Goal: Find contact information: Find contact information

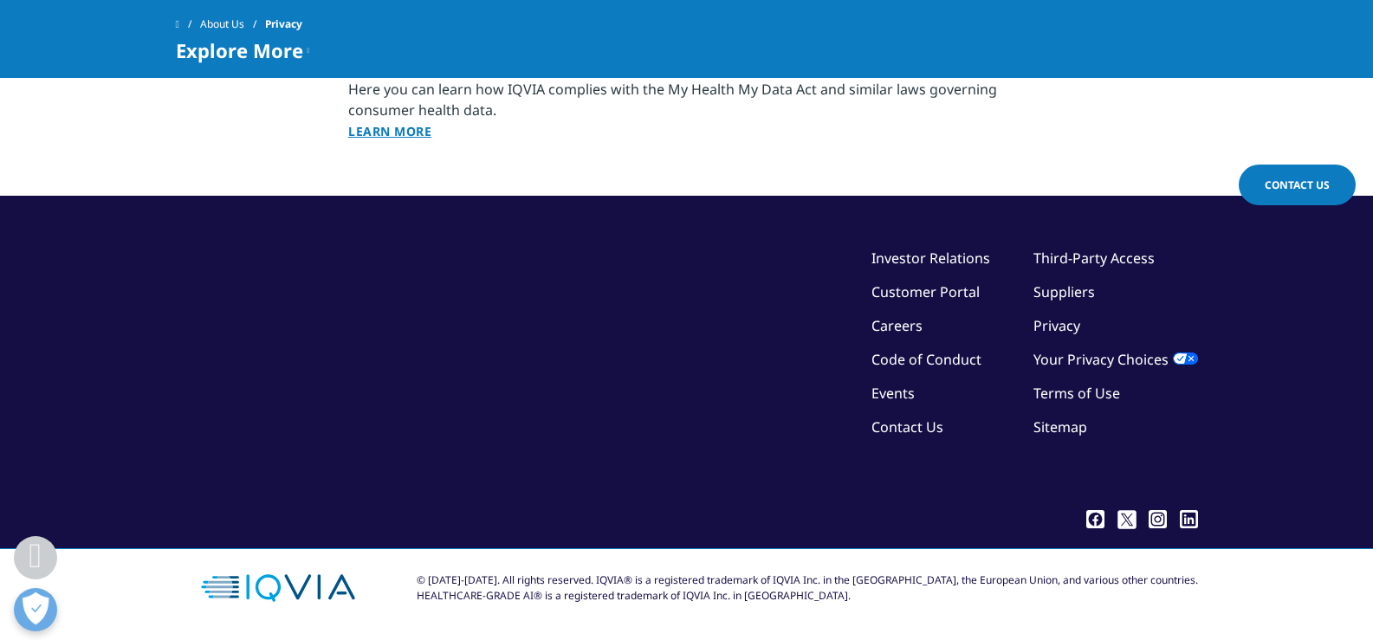
scroll to position [2341, 0]
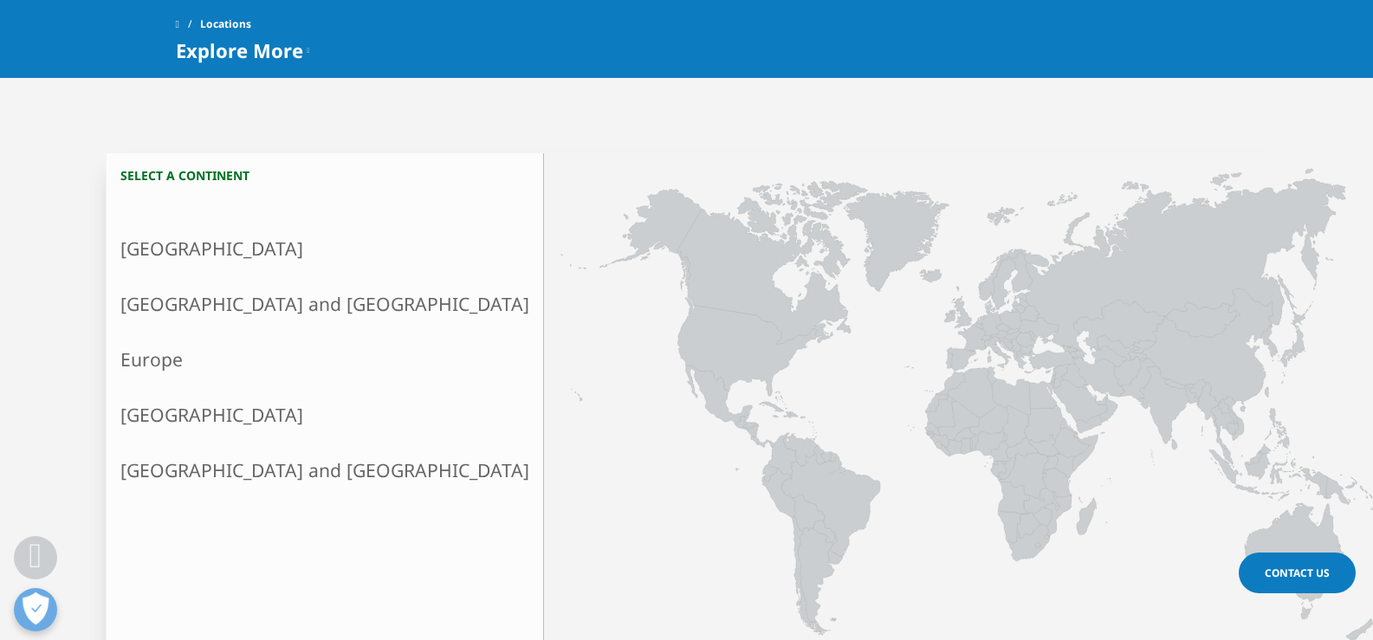
scroll to position [346, 0]
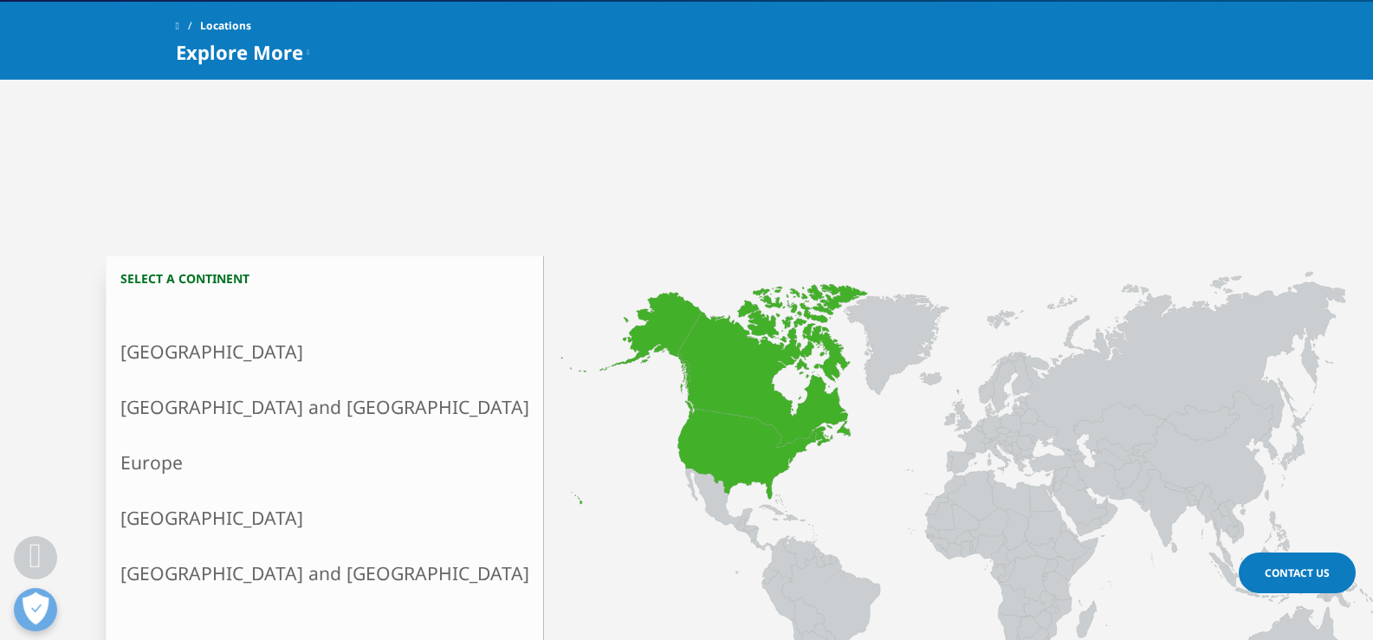
click at [208, 345] on link "North America" at bounding box center [325, 351] width 437 height 55
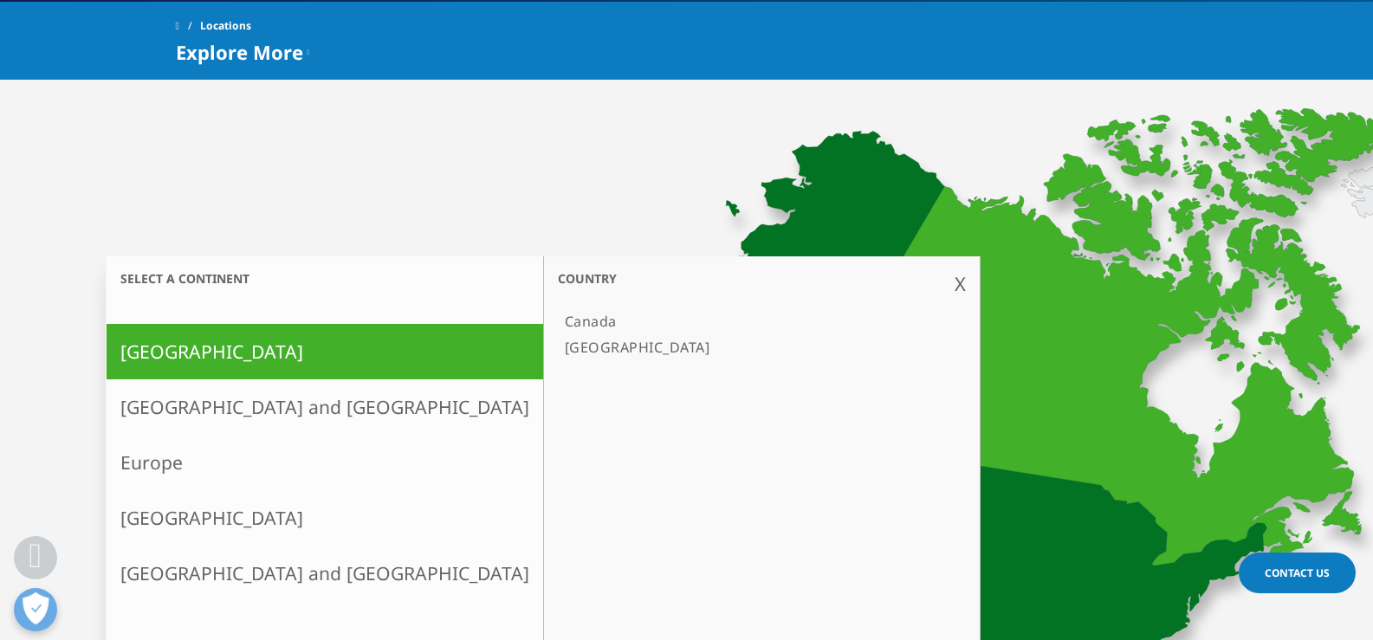
click at [558, 341] on link "[GEOGRAPHIC_DATA]" at bounding box center [753, 347] width 391 height 26
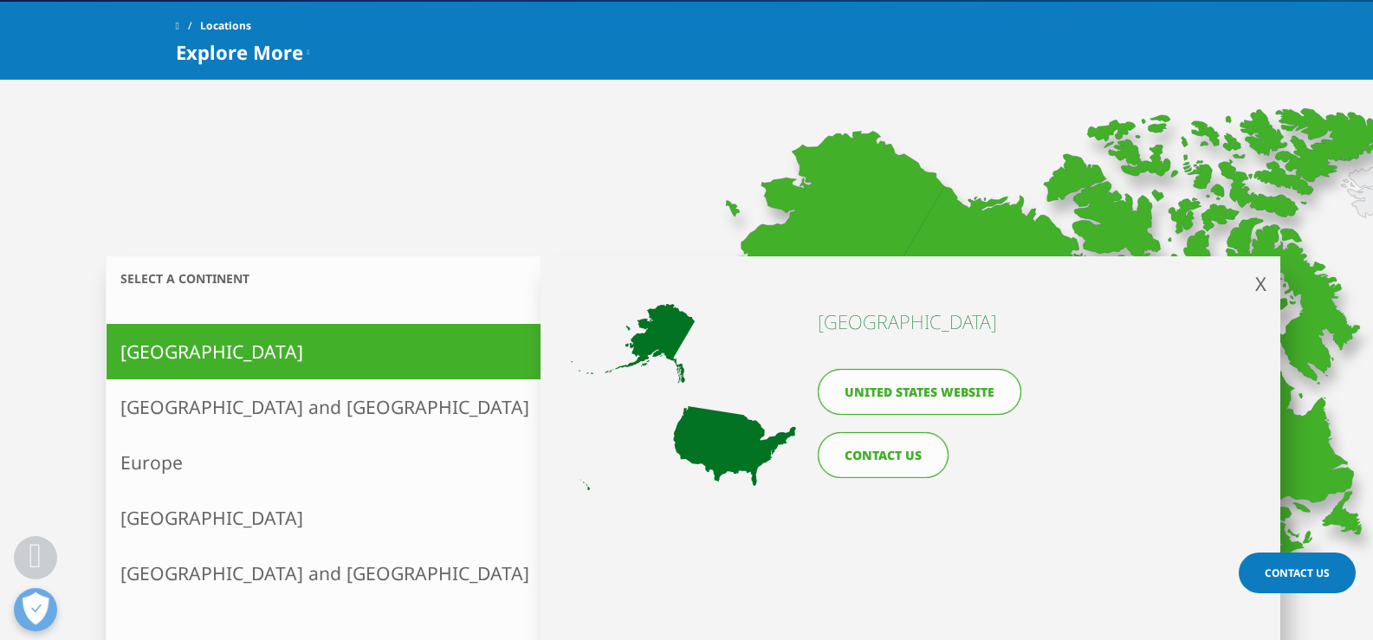
click at [879, 455] on link "CONTACT US" at bounding box center [883, 455] width 131 height 46
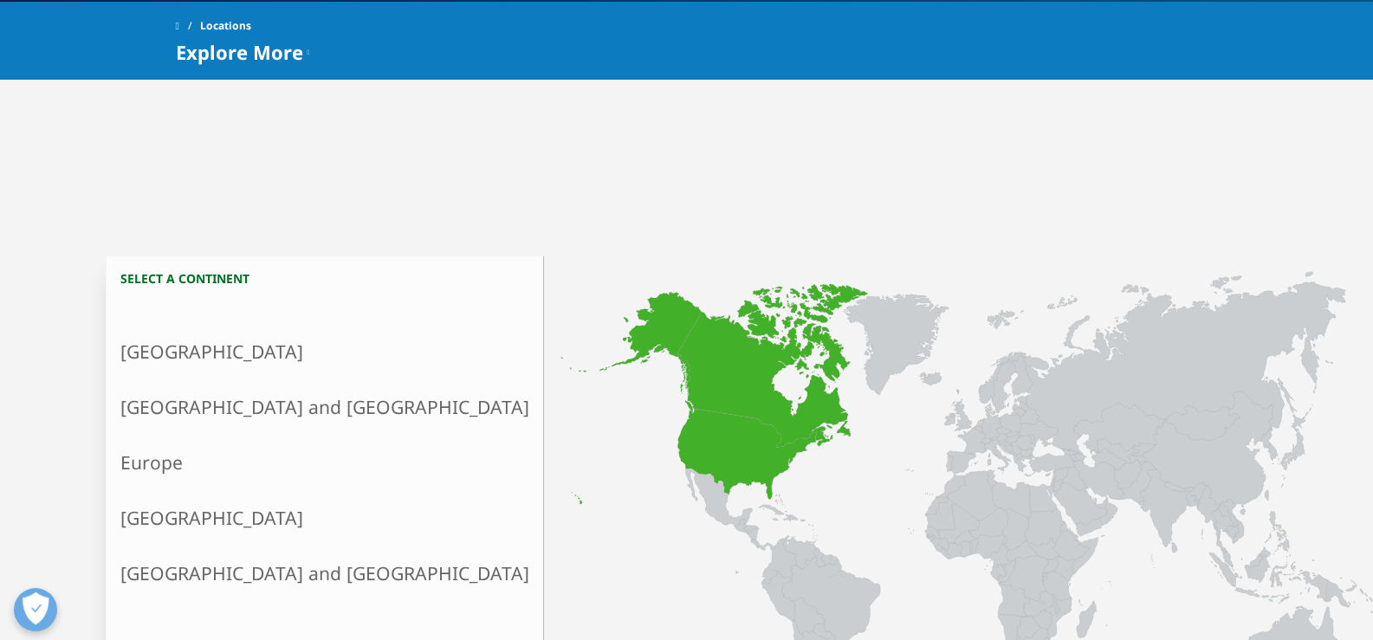
click at [244, 351] on link "North America" at bounding box center [325, 351] width 437 height 55
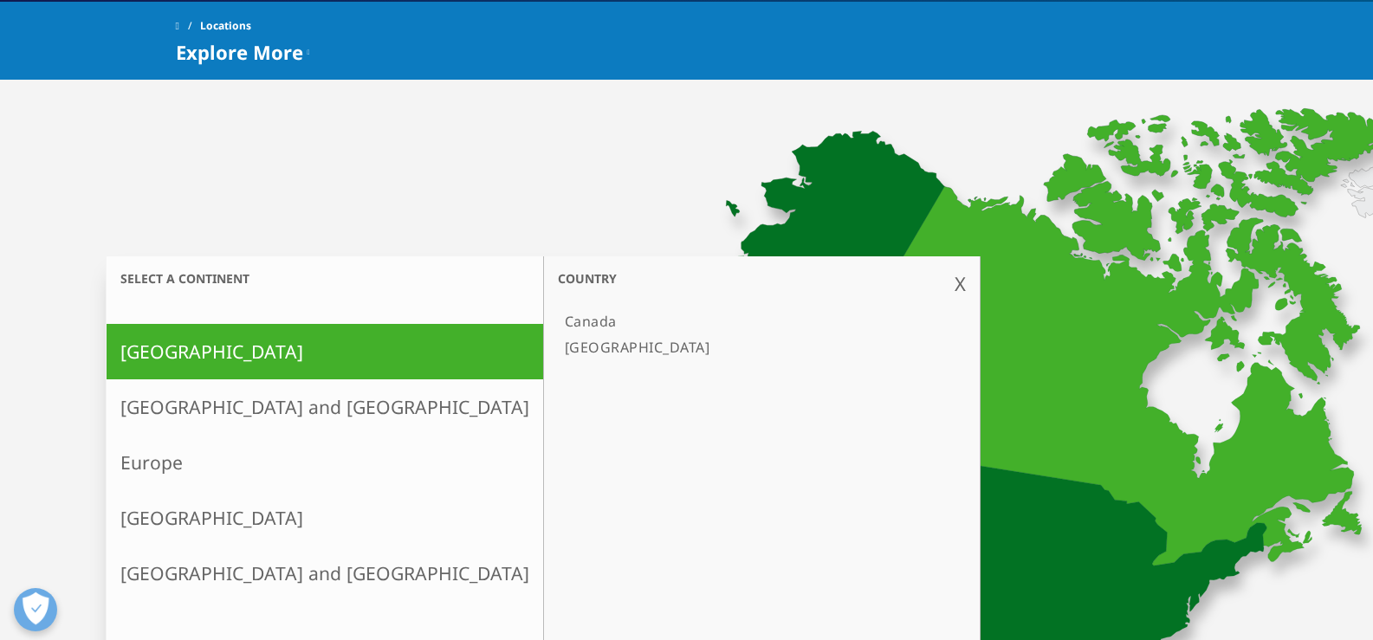
click at [558, 346] on link "[GEOGRAPHIC_DATA]" at bounding box center [753, 347] width 391 height 26
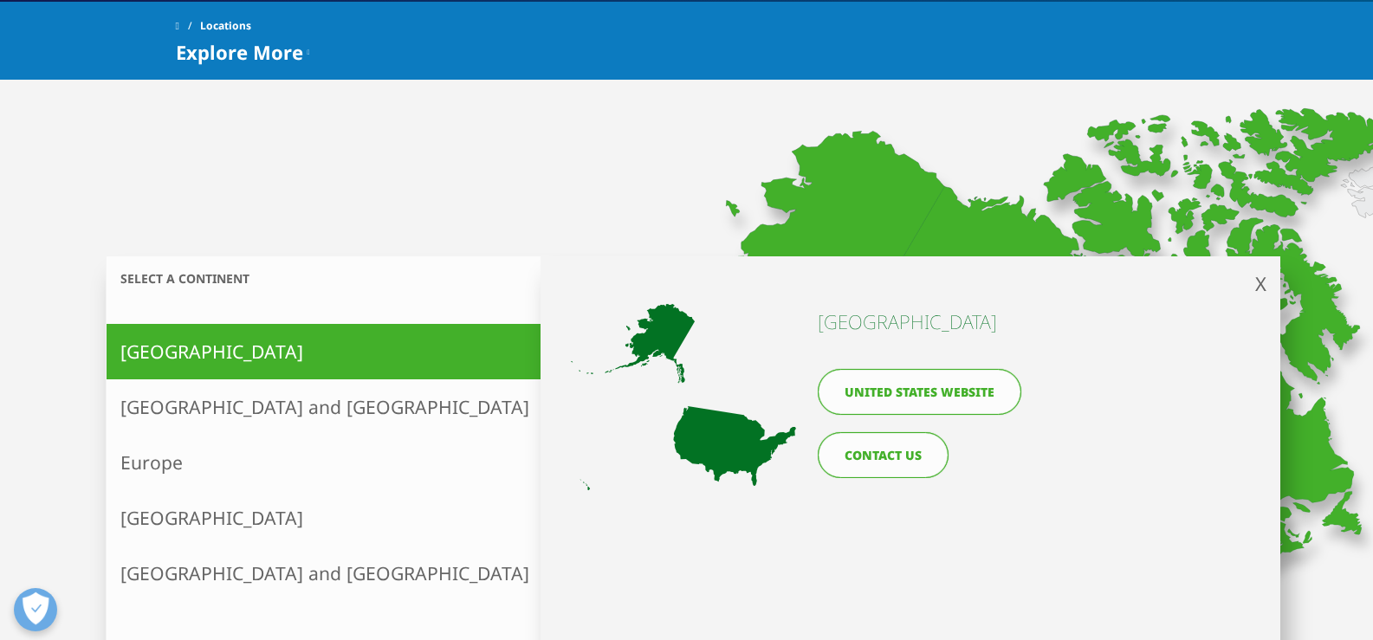
click at [921, 393] on link "United States website" at bounding box center [920, 392] width 204 height 46
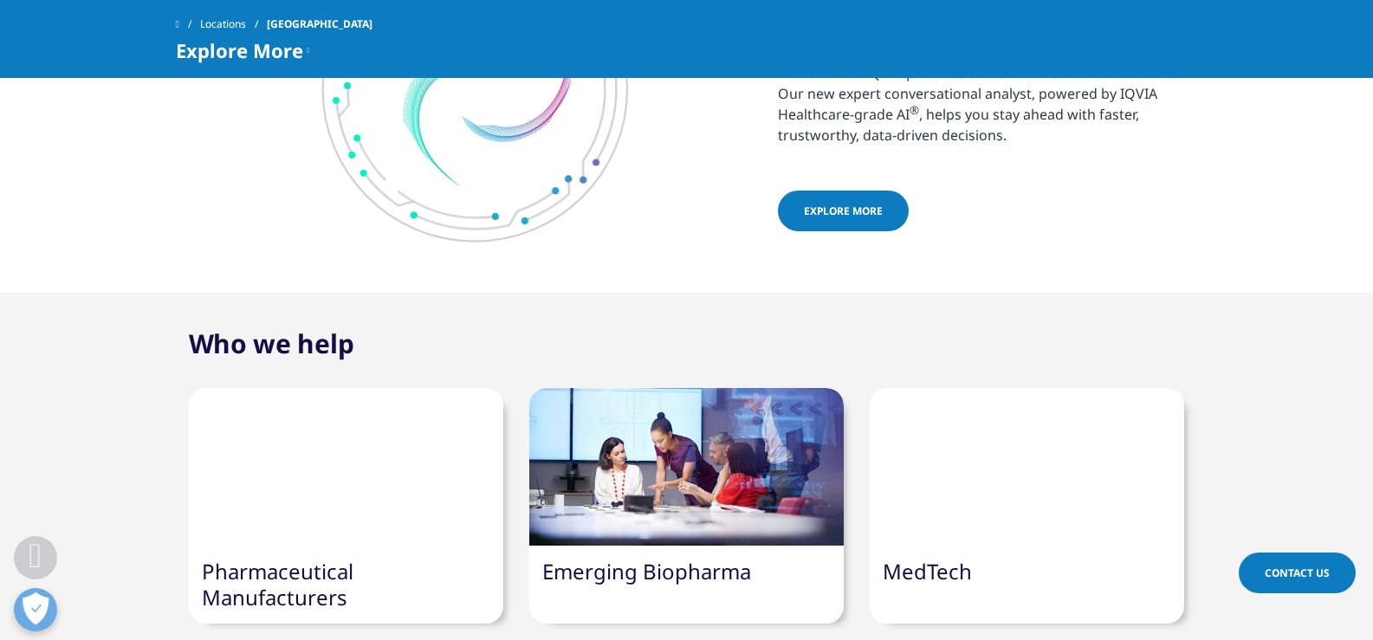
scroll to position [2252, 0]
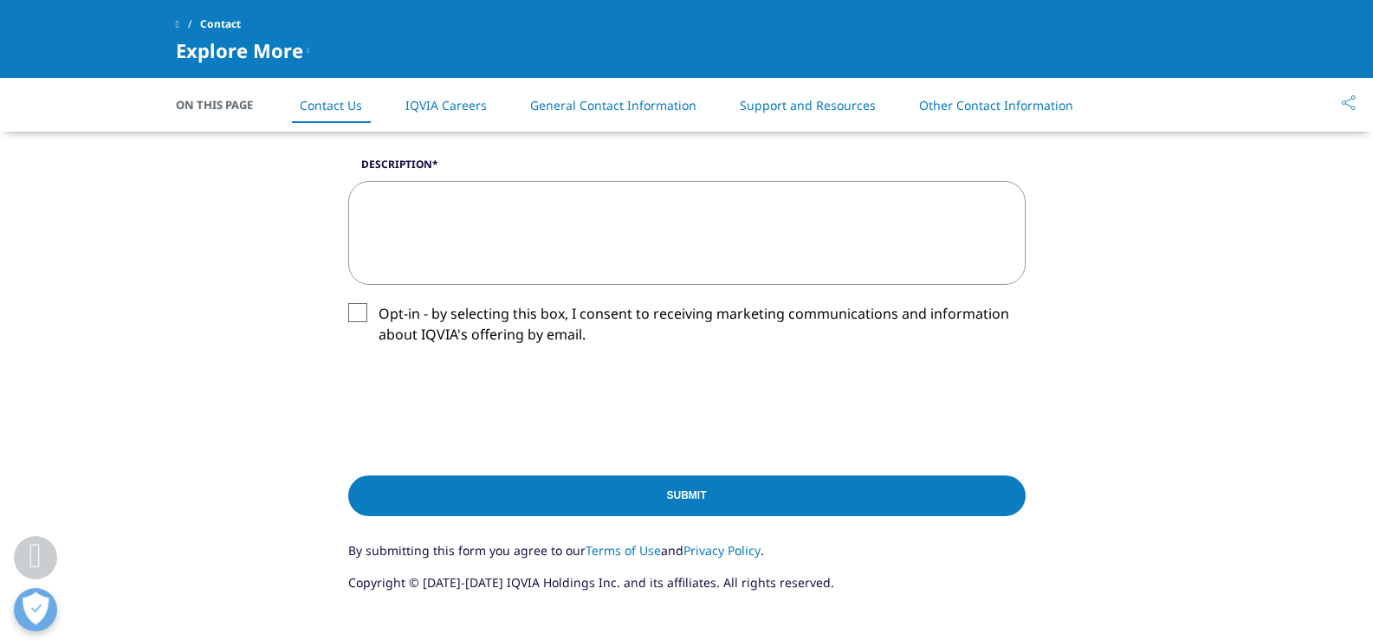
scroll to position [1299, 0]
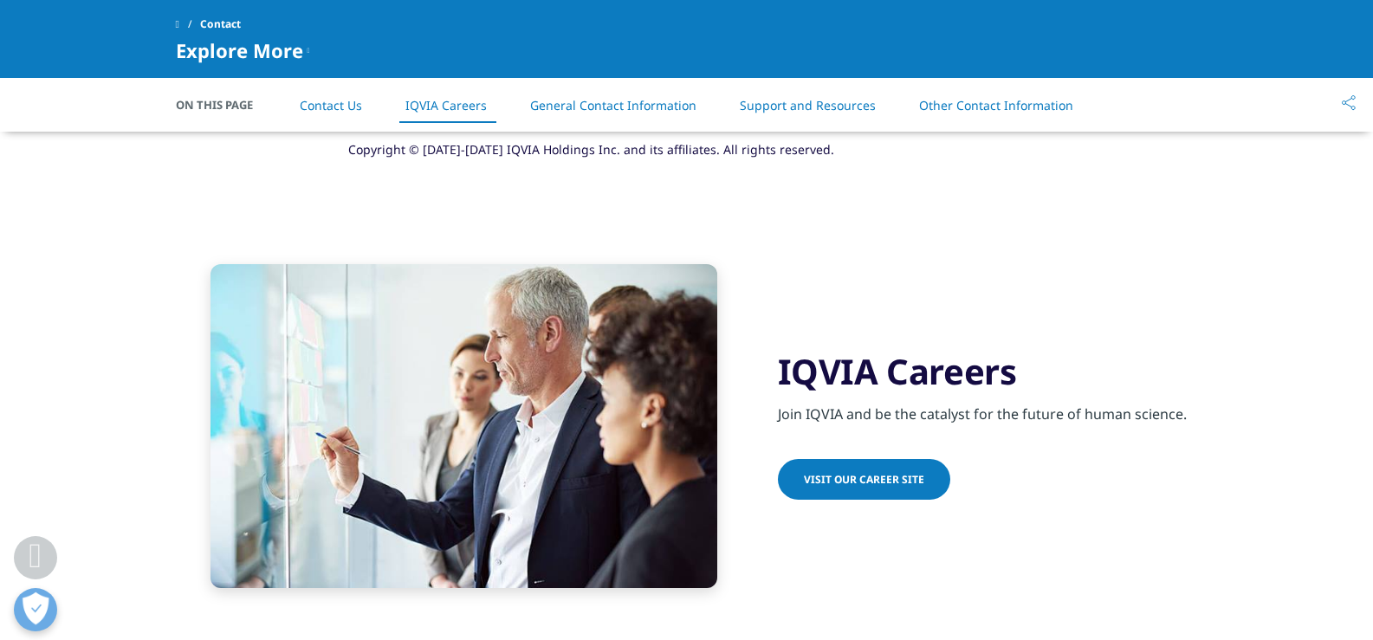
click at [990, 87] on li "Other Contact Information" at bounding box center [996, 105] width 189 height 51
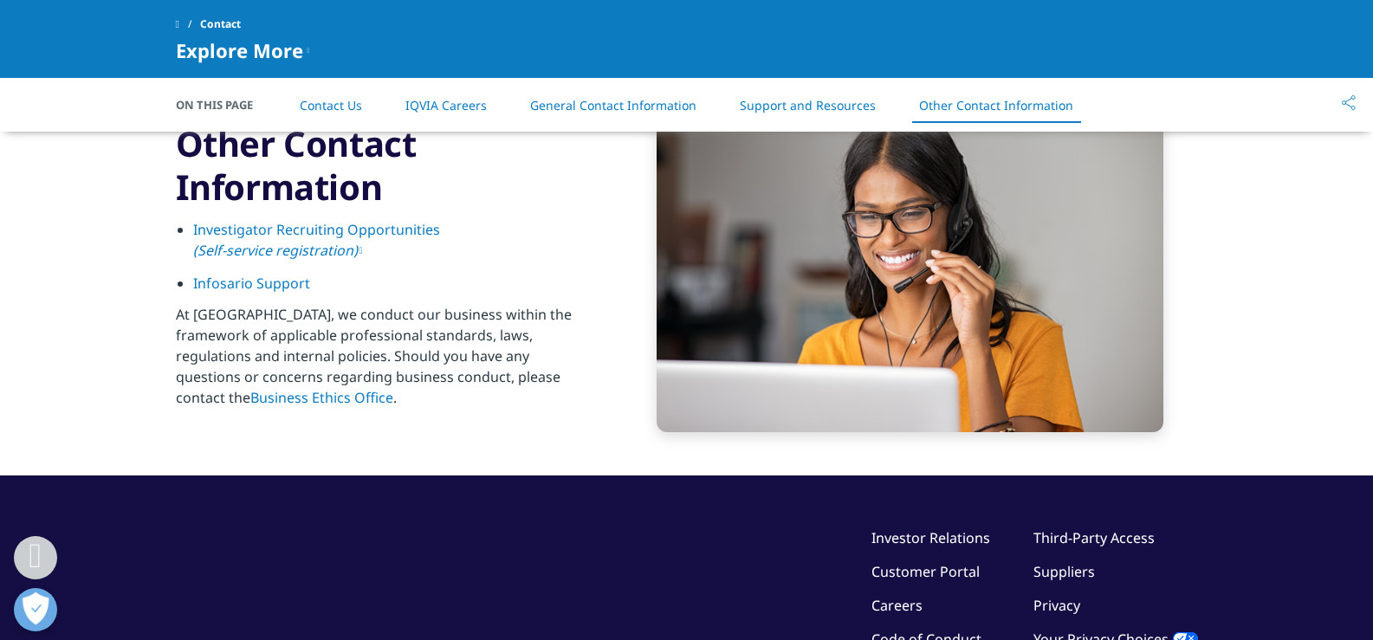
scroll to position [2698, 0]
